Goal: Transaction & Acquisition: Purchase product/service

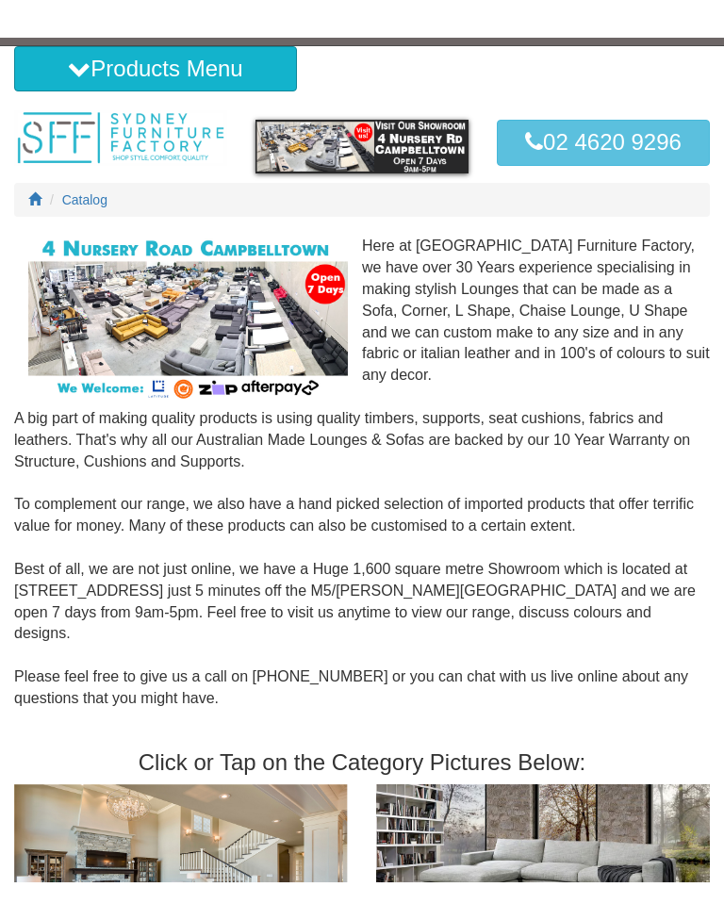
scroll to position [20, 0]
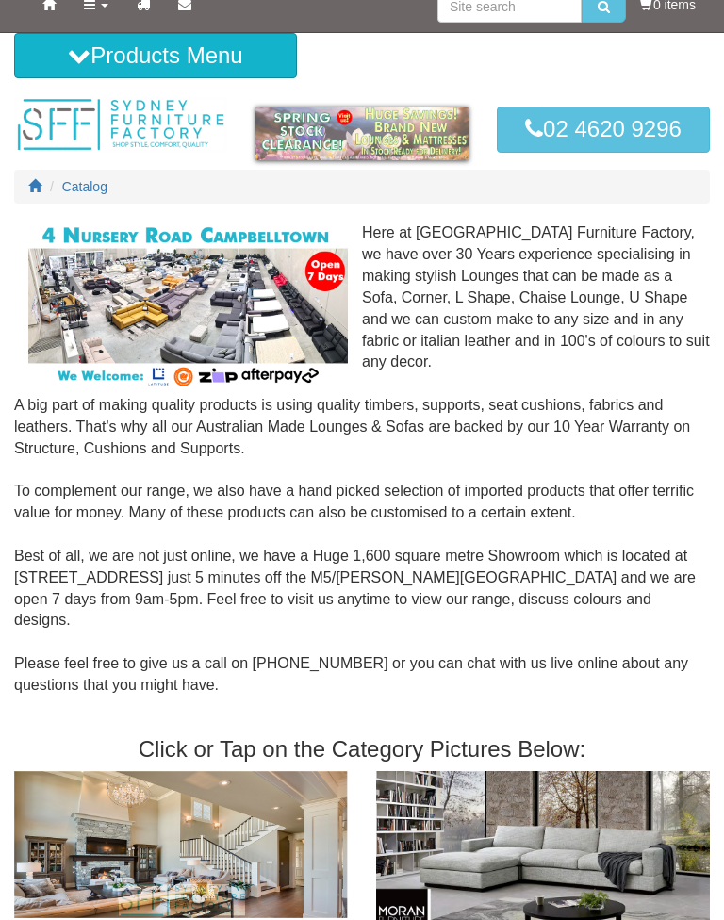
click at [183, 47] on button "Products Menu" at bounding box center [155, 55] width 283 height 45
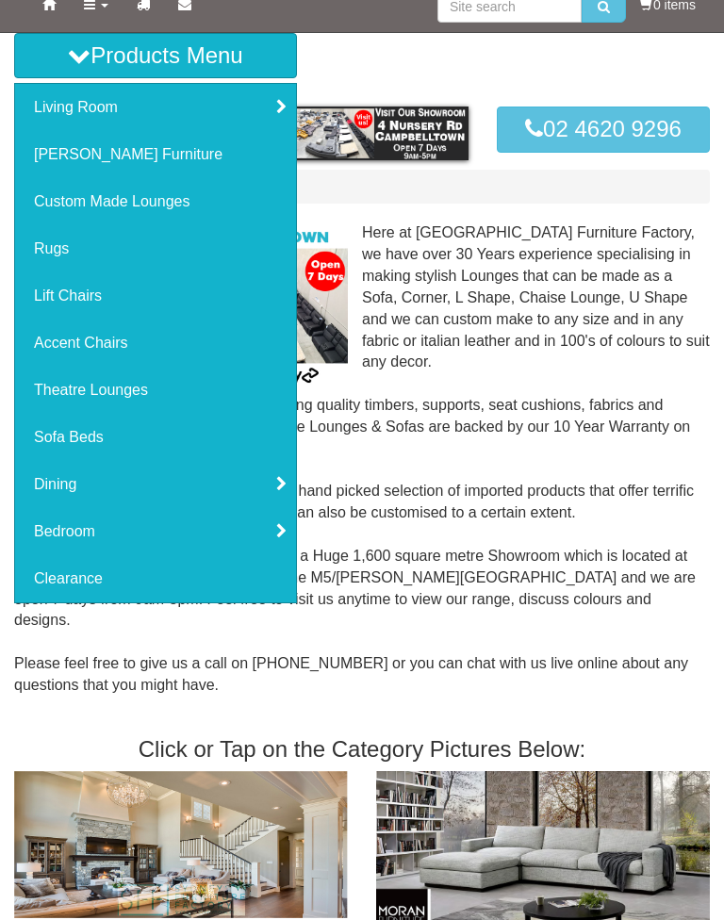
click at [77, 430] on link "Sofa Beds" at bounding box center [155, 437] width 281 height 47
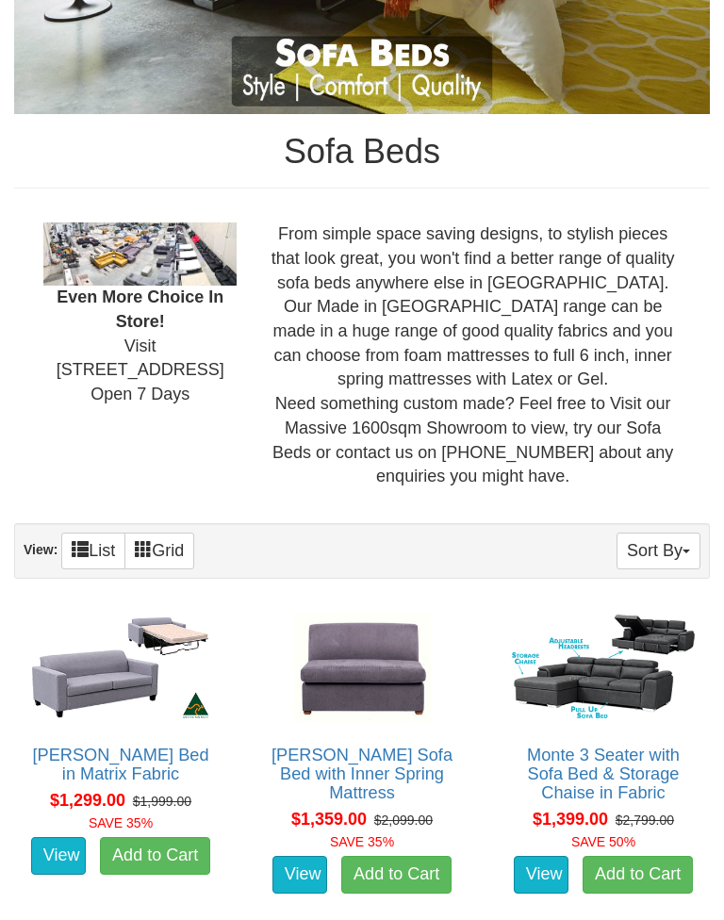
scroll to position [491, 0]
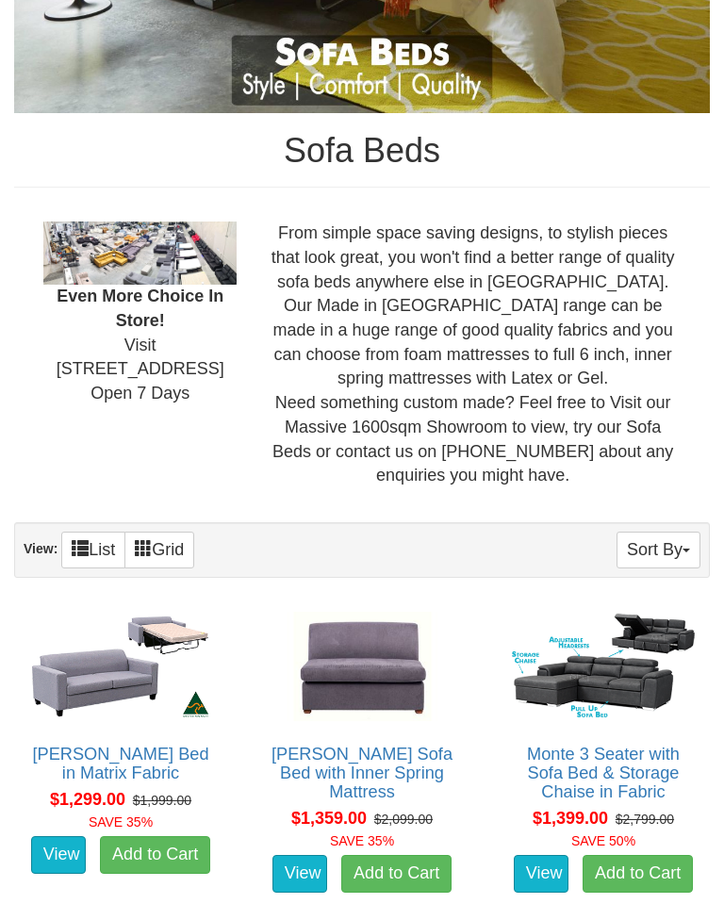
click at [670, 544] on button "Sort By" at bounding box center [659, 550] width 84 height 37
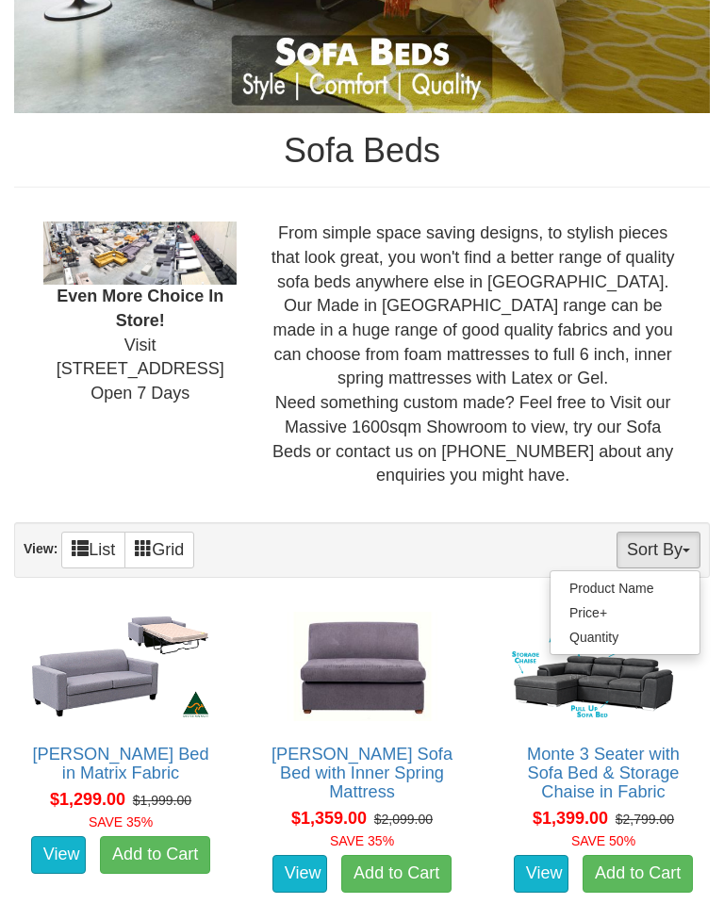
click at [590, 605] on link "Price+" at bounding box center [625, 613] width 149 height 25
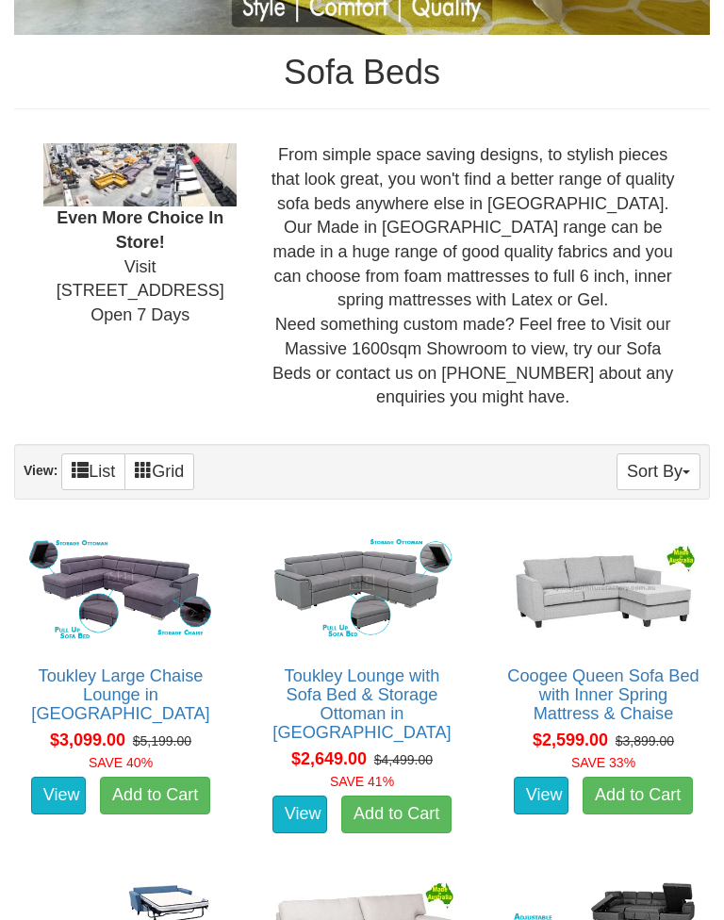
scroll to position [571, 0]
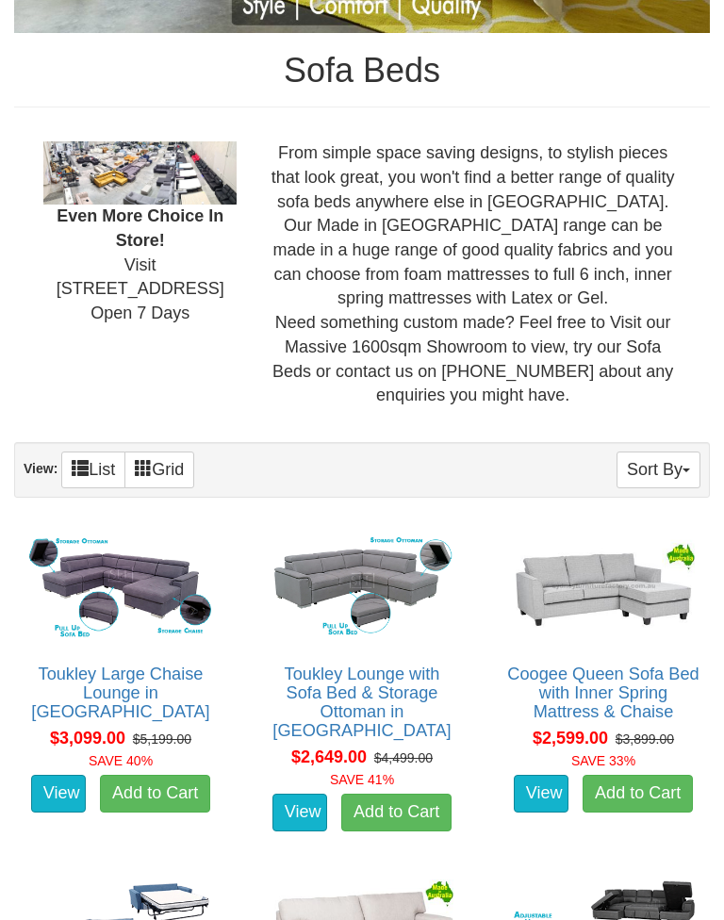
click at [678, 464] on button "Sort By" at bounding box center [659, 470] width 84 height 37
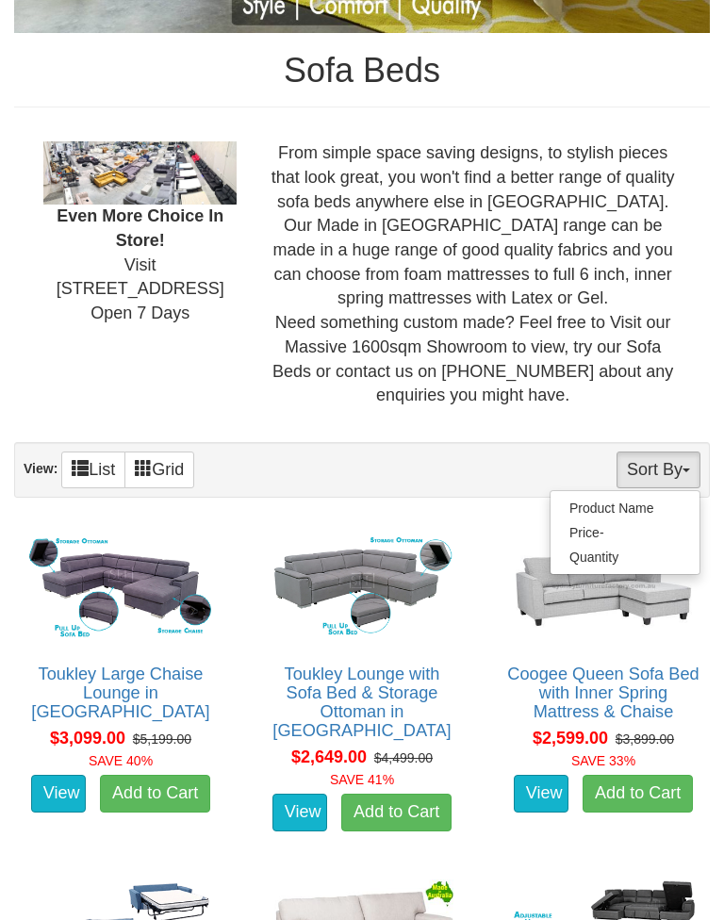
click at [595, 528] on link "Price-" at bounding box center [625, 533] width 149 height 25
